Goal: Task Accomplishment & Management: Manage account settings

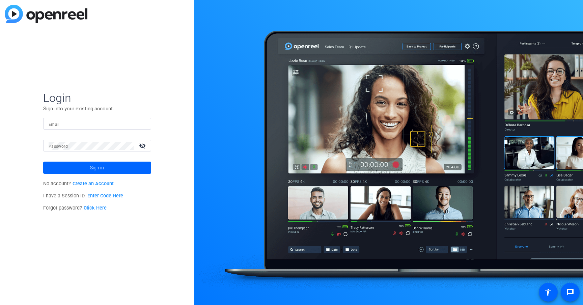
type input "[PERSON_NAME][EMAIL_ADDRESS][PERSON_NAME][DOMAIN_NAME]"
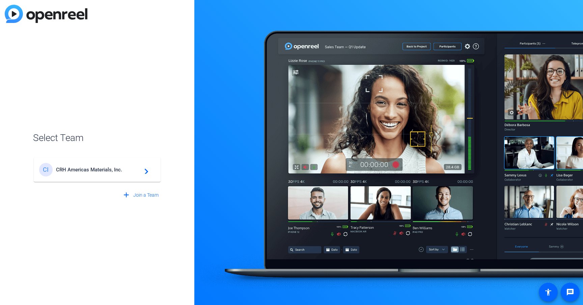
click at [104, 172] on span "CRH Americas Materials, Inc." at bounding box center [98, 170] width 84 height 6
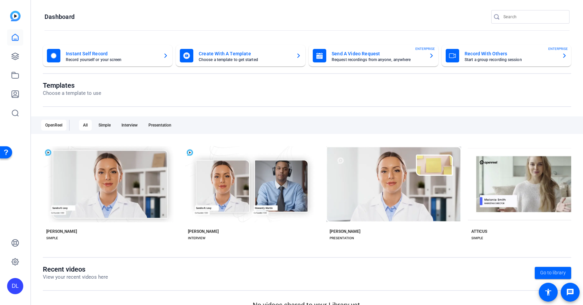
click at [11, 46] on div at bounding box center [15, 75] width 16 height 92
click at [16, 54] on icon at bounding box center [15, 56] width 8 height 8
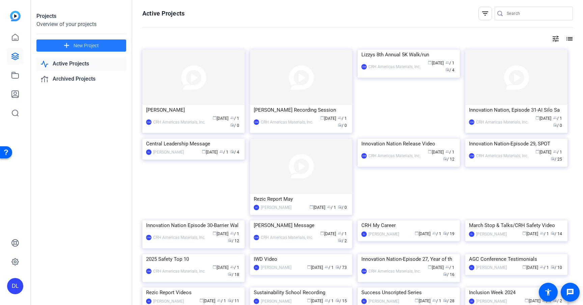
click at [86, 47] on span "New Project" at bounding box center [86, 45] width 25 height 7
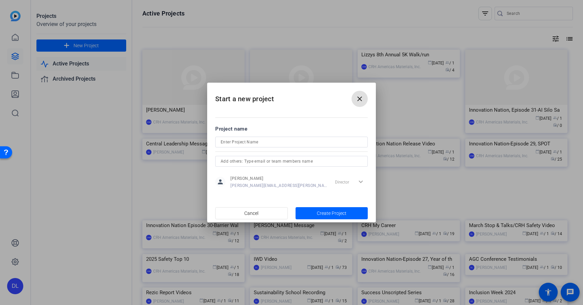
click at [362, 97] on mat-icon "close" at bounding box center [360, 99] width 8 height 8
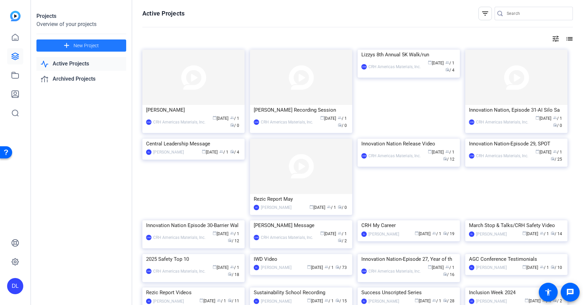
click at [72, 45] on span at bounding box center [81, 45] width 90 height 16
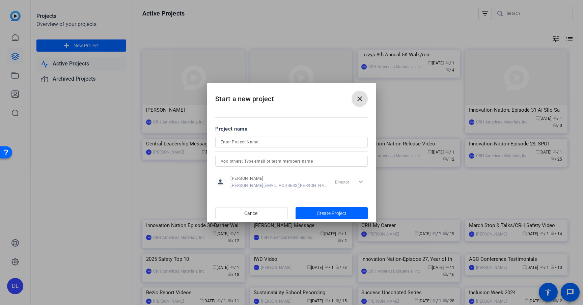
click at [258, 142] on input at bounding box center [292, 142] width 142 height 8
type input "Eco Day 1"
click at [293, 162] on input "text" at bounding box center [292, 161] width 142 height 8
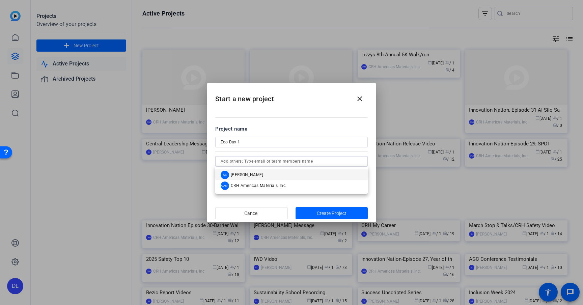
click at [286, 124] on mat-dialog-content "Project name Eco Day 1 person [PERSON_NAME] [PERSON_NAME][EMAIL_ADDRESS][PERSON…" at bounding box center [291, 157] width 169 height 94
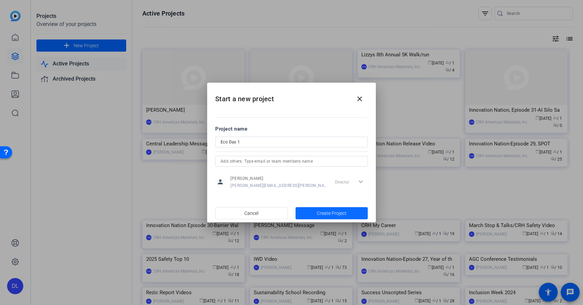
click at [319, 212] on span "Create Project" at bounding box center [332, 213] width 30 height 7
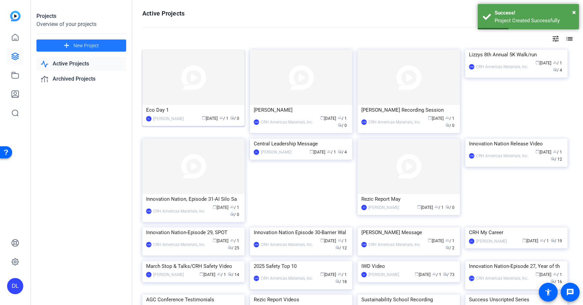
click at [188, 112] on div "Eco Day 1" at bounding box center [193, 110] width 95 height 10
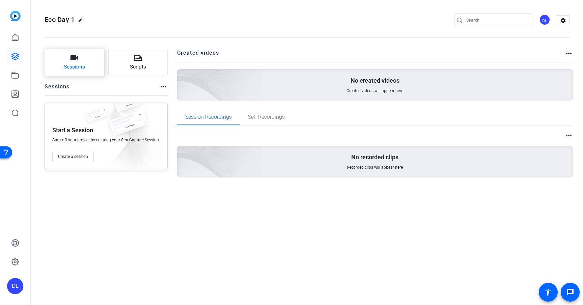
click at [92, 64] on button "Sessions" at bounding box center [75, 62] width 60 height 27
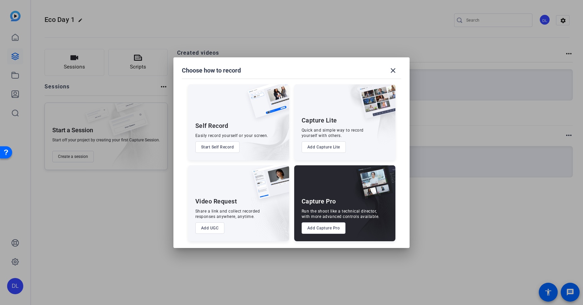
click at [328, 228] on button "Add Capture Pro" at bounding box center [324, 227] width 44 height 11
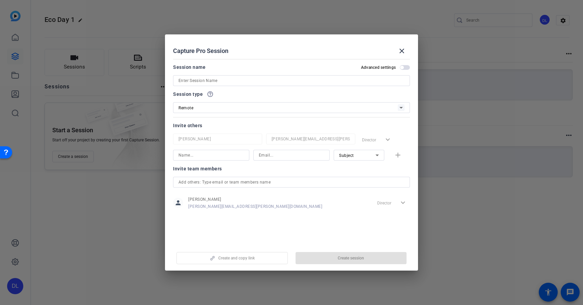
click at [283, 80] on input at bounding box center [292, 81] width 226 height 8
type input "Eco Day 1 Filming"
click at [329, 108] on div "Remote" at bounding box center [288, 108] width 219 height 8
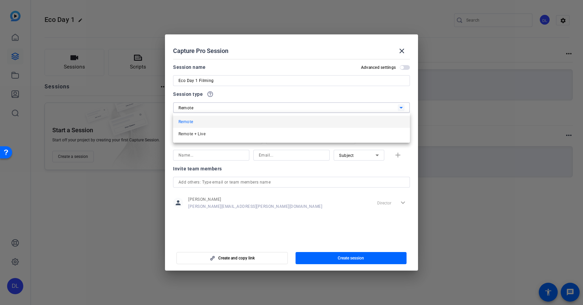
click at [329, 108] on div at bounding box center [291, 152] width 583 height 305
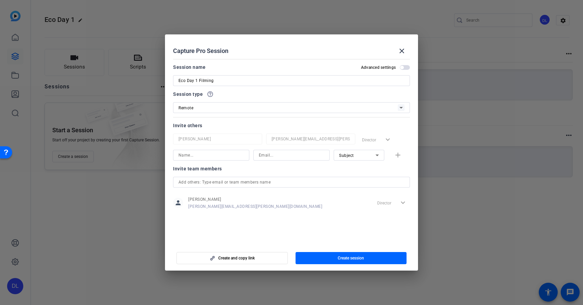
click at [320, 125] on div "Invite others" at bounding box center [291, 125] width 237 height 8
click at [344, 257] on span "Create session" at bounding box center [351, 257] width 26 height 5
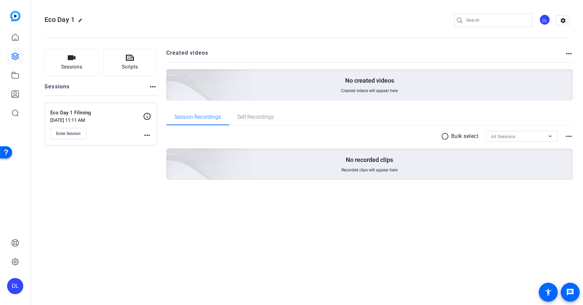
click at [145, 136] on mat-icon "more_horiz" at bounding box center [147, 135] width 8 height 8
click at [153, 144] on span "Edit Session" at bounding box center [163, 145] width 31 height 8
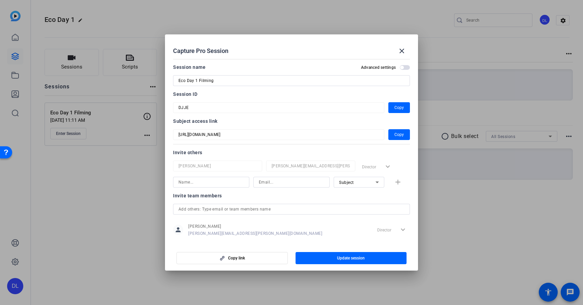
click at [404, 229] on div "Director expand_more" at bounding box center [392, 230] width 35 height 12
click at [399, 229] on div "Director expand_more" at bounding box center [392, 230] width 35 height 12
click at [236, 259] on span "Copy link" at bounding box center [236, 257] width 17 height 5
click at [360, 184] on div "Subject" at bounding box center [357, 182] width 36 height 8
click at [360, 184] on div at bounding box center [291, 152] width 583 height 305
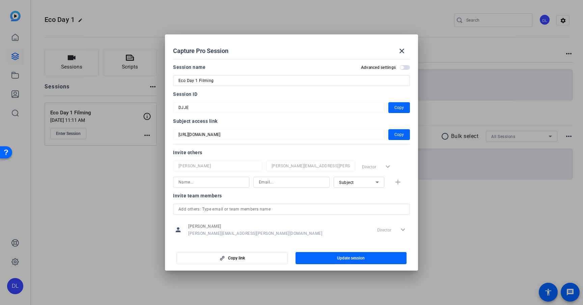
click at [411, 170] on mat-dialog-content "Session name Advanced settings Eco Day 1 Filming Session ID DJJE Copy Subject a…" at bounding box center [291, 149] width 253 height 187
click at [295, 232] on div "person [PERSON_NAME] [PERSON_NAME][EMAIL_ADDRESS][PERSON_NAME][DOMAIN_NAME] Dir…" at bounding box center [291, 229] width 237 height 17
click at [403, 67] on span "button" at bounding box center [401, 67] width 3 height 3
click at [350, 90] on div at bounding box center [291, 89] width 237 height 7
click at [484, 234] on div at bounding box center [291, 152] width 583 height 305
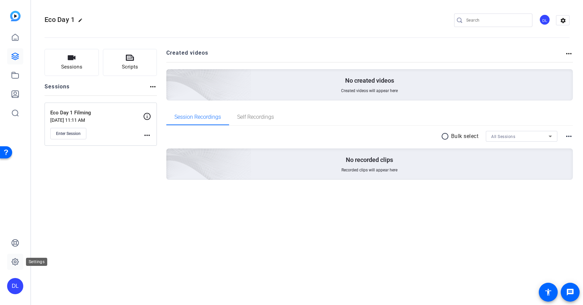
click at [13, 264] on icon at bounding box center [15, 262] width 8 height 8
